Goal: Information Seeking & Learning: Learn about a topic

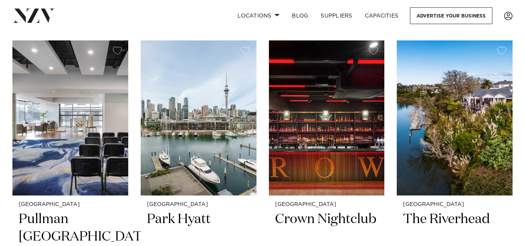
scroll to position [2571, 0]
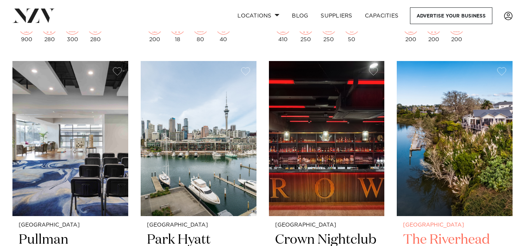
click at [465, 111] on img at bounding box center [455, 138] width 116 height 155
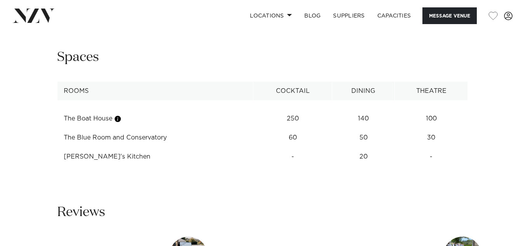
scroll to position [963, 0]
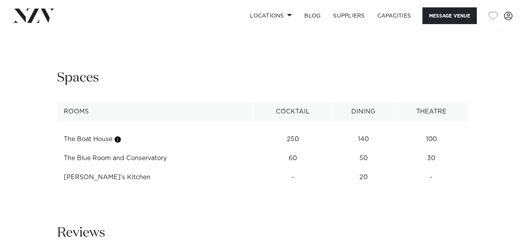
click at [298, 132] on td "250" at bounding box center [293, 139] width 79 height 19
click at [95, 135] on td "The Boat House" at bounding box center [156, 139] width 196 height 19
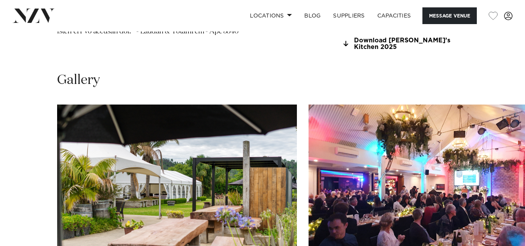
scroll to position [652, 0]
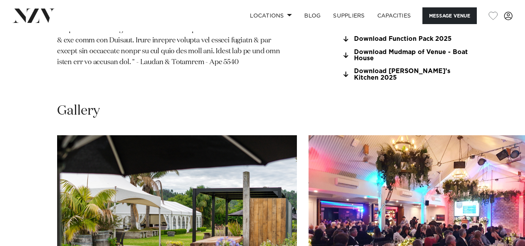
click at [139, 211] on img "1 / 19" at bounding box center [177, 223] width 240 height 176
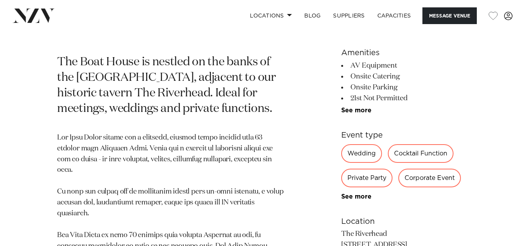
scroll to position [347, 0]
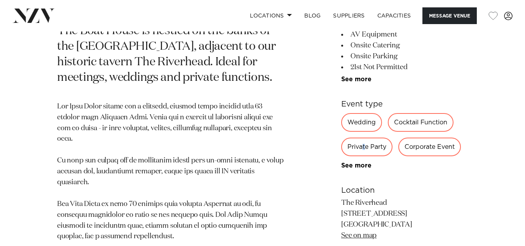
click at [365, 148] on div "Private Party" at bounding box center [366, 147] width 51 height 19
click at [382, 151] on div "Private Party" at bounding box center [366, 147] width 51 height 19
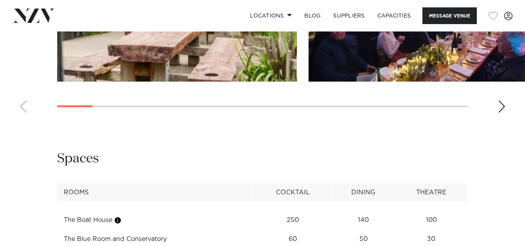
scroll to position [887, 0]
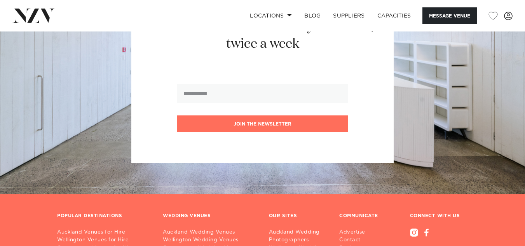
scroll to position [2089, 0]
